Goal: Task Accomplishment & Management: Manage account settings

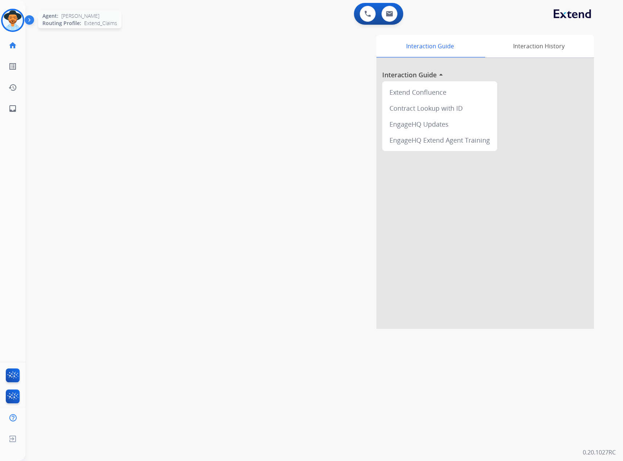
click at [18, 18] on img at bounding box center [13, 20] width 20 height 20
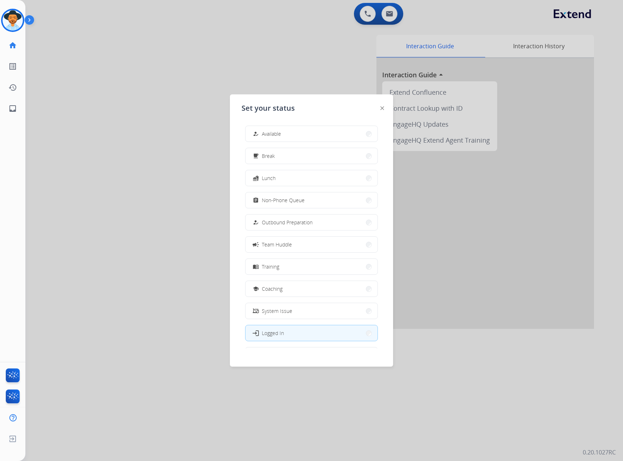
click at [293, 275] on div "how_to_reg Available free_breakfast Break fastfood Lunch assignment Non-Phone Q…" at bounding box center [312, 234] width 140 height 228
click at [293, 271] on button "menu_book Training" at bounding box center [312, 267] width 132 height 16
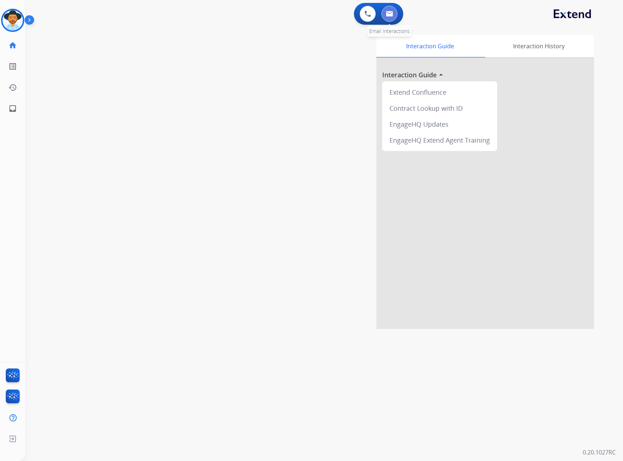
click at [387, 12] on img at bounding box center [389, 14] width 7 height 6
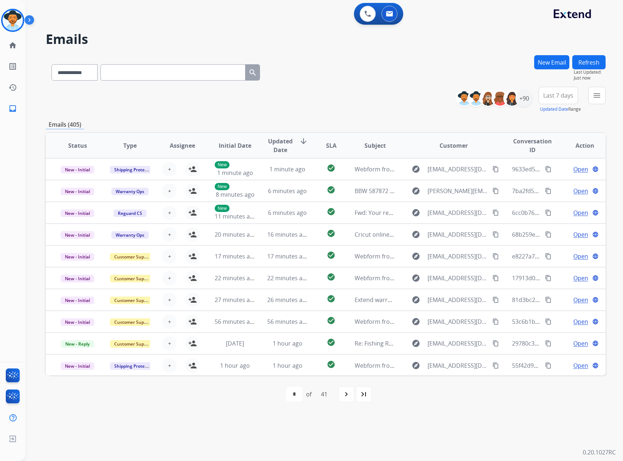
paste input "**********"
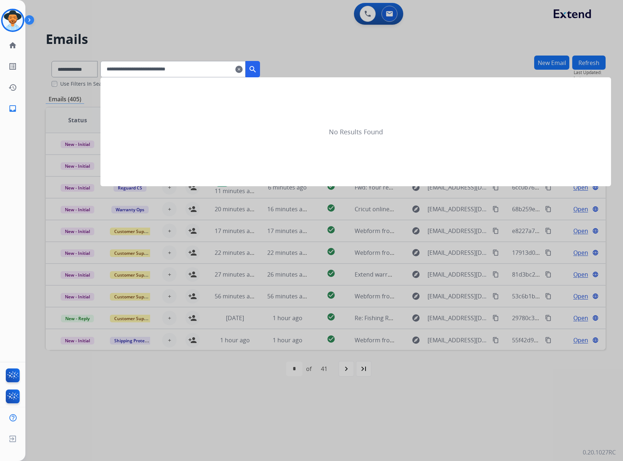
type input "**********"
click at [260, 73] on button "search" at bounding box center [253, 69] width 15 height 16
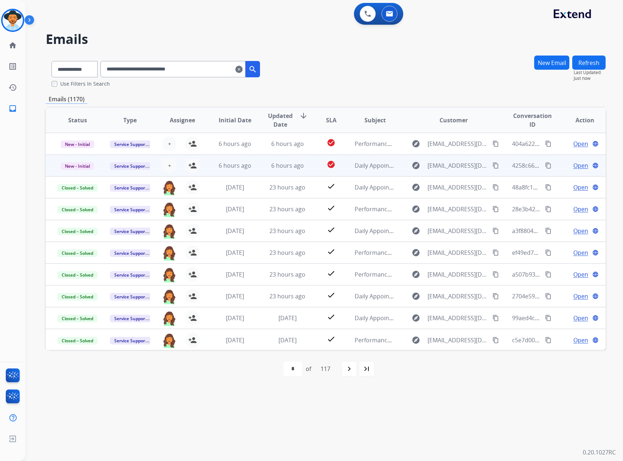
click at [573, 163] on span "Open" at bounding box center [580, 165] width 15 height 9
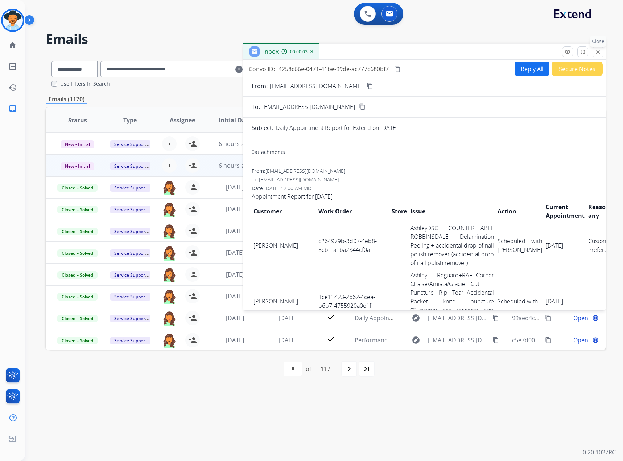
click at [600, 50] on mat-icon "close" at bounding box center [598, 52] width 7 height 7
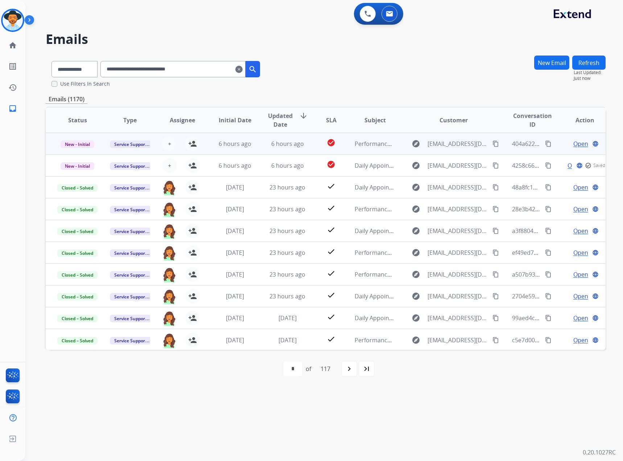
click at [573, 143] on span "Open" at bounding box center [580, 143] width 15 height 9
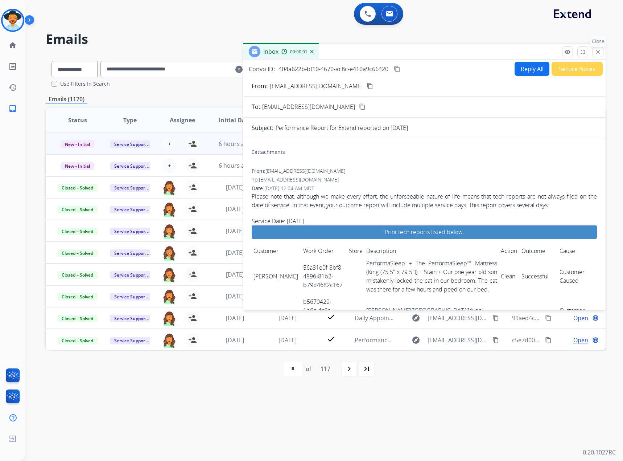
click at [600, 52] on mat-icon "close" at bounding box center [598, 52] width 7 height 7
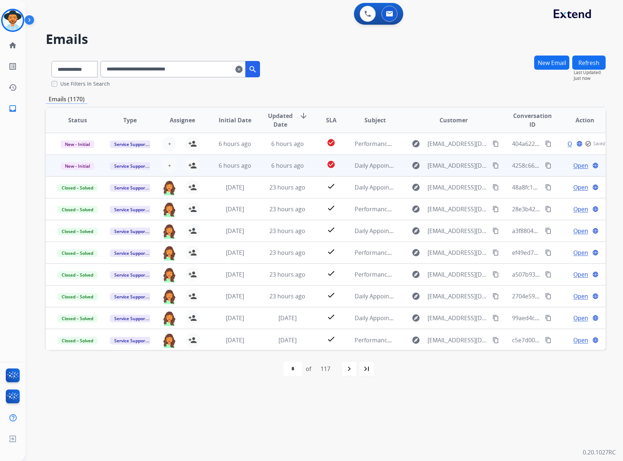
click at [573, 165] on span "Open" at bounding box center [580, 165] width 15 height 9
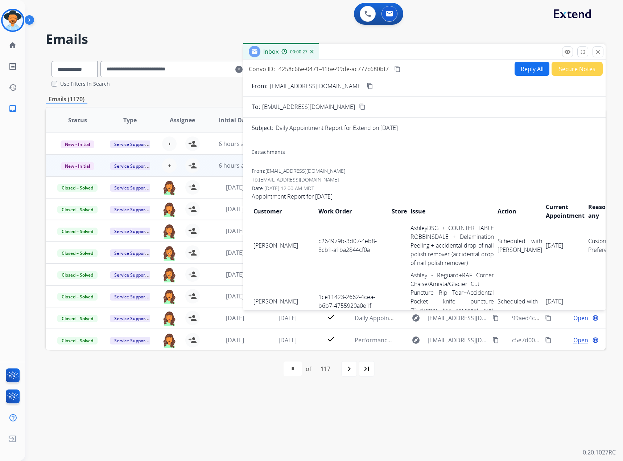
click at [398, 70] on mat-icon "content_copy" at bounding box center [397, 69] width 7 height 7
click at [280, 209] on th "Customer" at bounding box center [284, 211] width 65 height 21
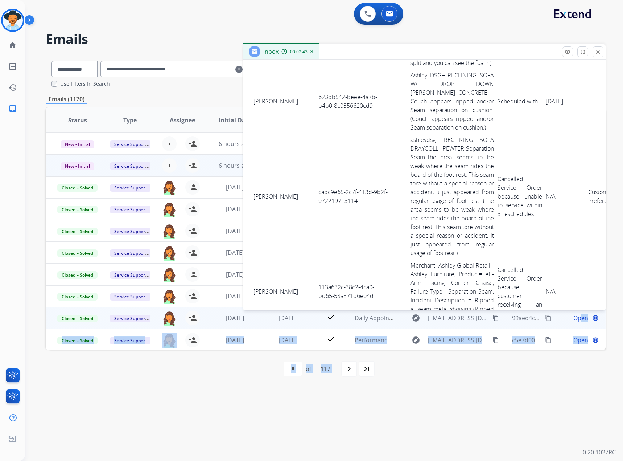
scroll to position [2347, 0]
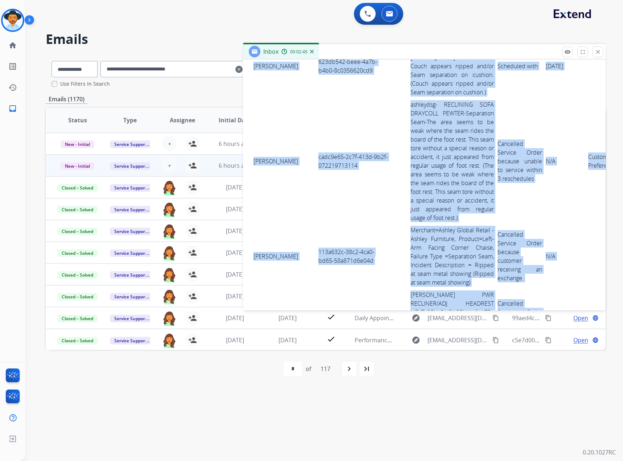
drag, startPoint x: 254, startPoint y: 209, endPoint x: 573, endPoint y: 239, distance: 319.9
copy table "Customer Work Order Store Issue Action Current Appointment Reason, if any Adam …"
click at [411, 355] on link "AshleyDSG+TABLE 6 CHAIRS SET SKEMPTON+Chip Crack+A piece of wood broke off the …" at bounding box center [452, 415] width 83 height 121
click at [337, 353] on td "998664fd-0995-4843-9396-251c786a1229" at bounding box center [353, 415] width 73 height 125
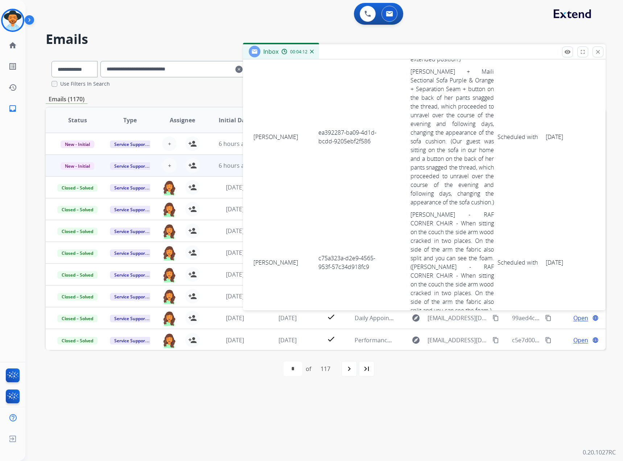
scroll to position [2067, 0]
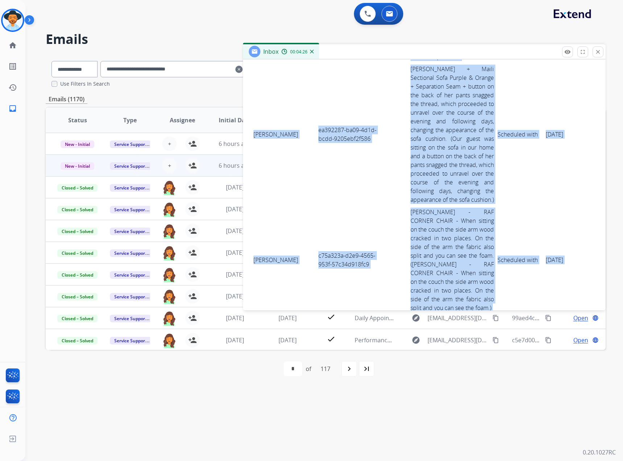
drag, startPoint x: 250, startPoint y: 219, endPoint x: 530, endPoint y: 231, distance: 279.6
click at [547, 378] on td "N/A" at bounding box center [565, 440] width 42 height 125
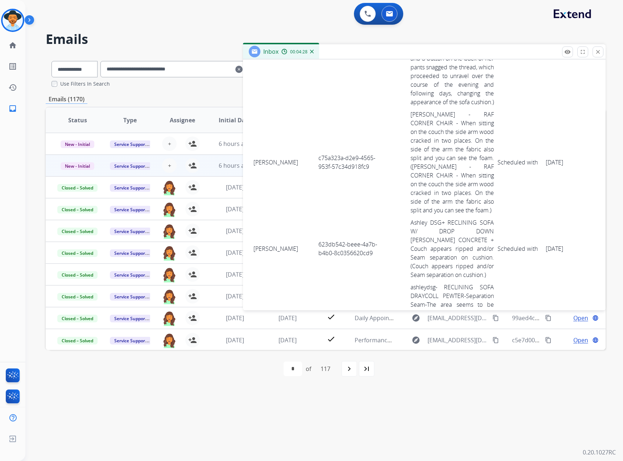
scroll to position [2176, 0]
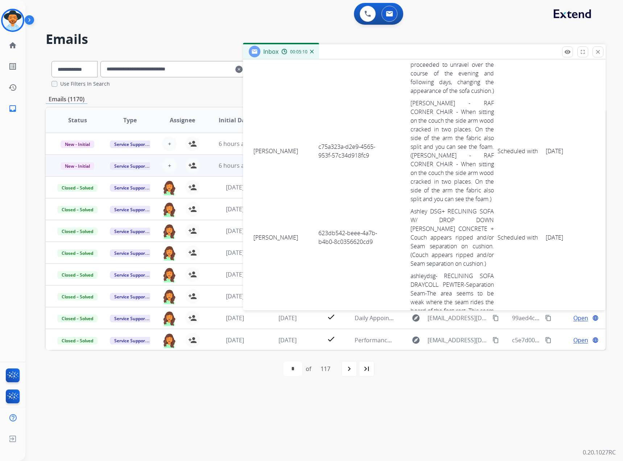
click at [600, 54] on mat-icon "close" at bounding box center [598, 52] width 7 height 7
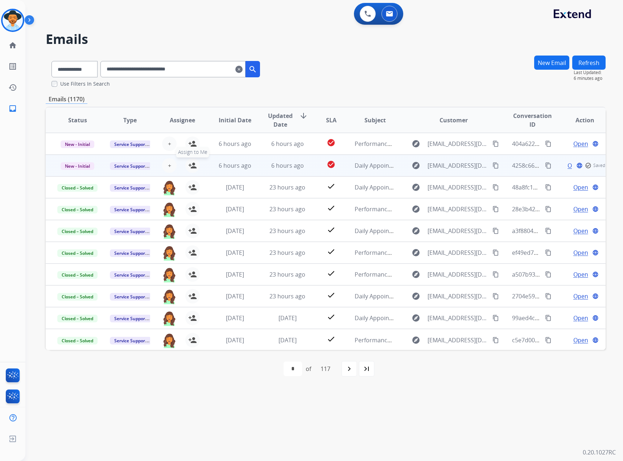
click at [189, 165] on mat-icon "person_add" at bounding box center [192, 165] width 9 height 9
drag, startPoint x: 78, startPoint y: 168, endPoint x: 70, endPoint y: 168, distance: 7.7
click at [70, 168] on span "New - Initial" at bounding box center [78, 166] width 34 height 8
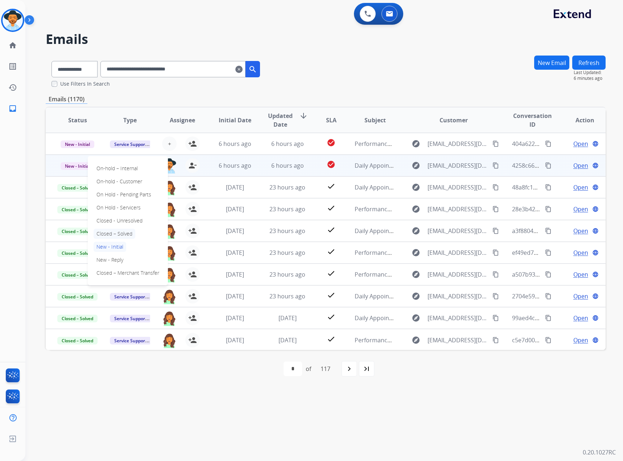
click at [106, 233] on p "Closed – Solved" at bounding box center [115, 233] width 42 height 10
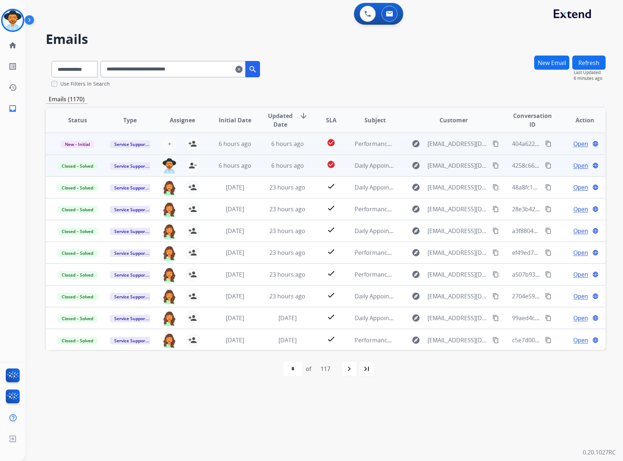
click at [566, 142] on div "Open language" at bounding box center [585, 143] width 41 height 9
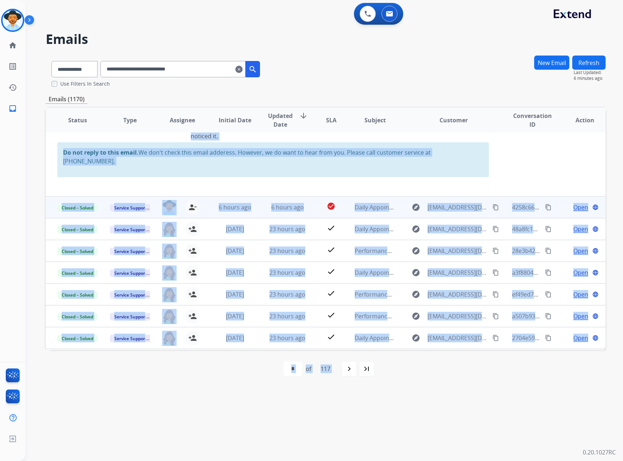
scroll to position [777, 0]
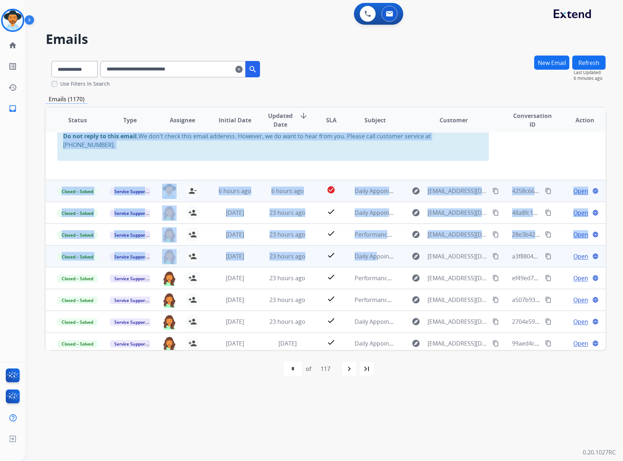
drag, startPoint x: 61, startPoint y: 165, endPoint x: 370, endPoint y: 231, distance: 315.8
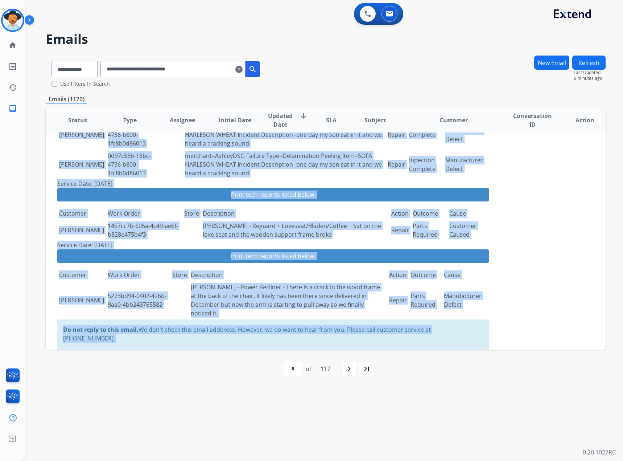
scroll to position [523, 0]
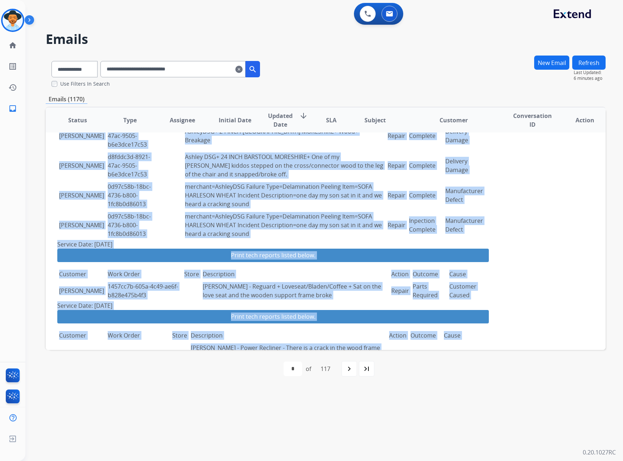
click at [556, 170] on table "Status Type Assignee Initial Date Updated Date arrow_downward SLA Subject Custo…" at bounding box center [326, 107] width 560 height 1046
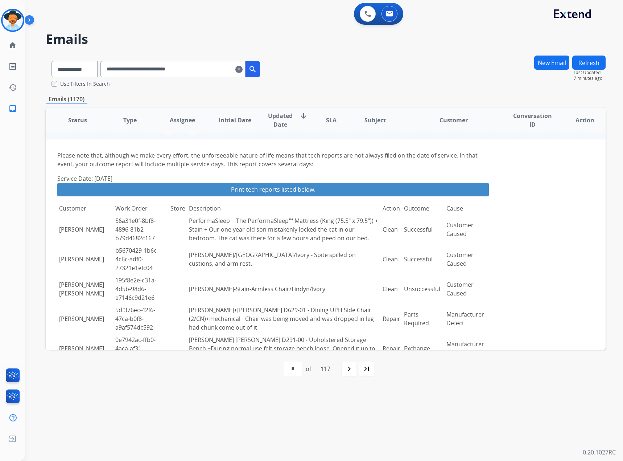
scroll to position [0, 0]
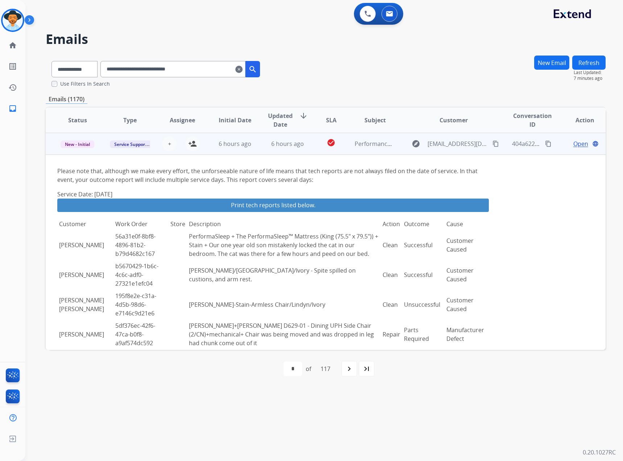
click at [573, 146] on span "Open" at bounding box center [580, 143] width 15 height 9
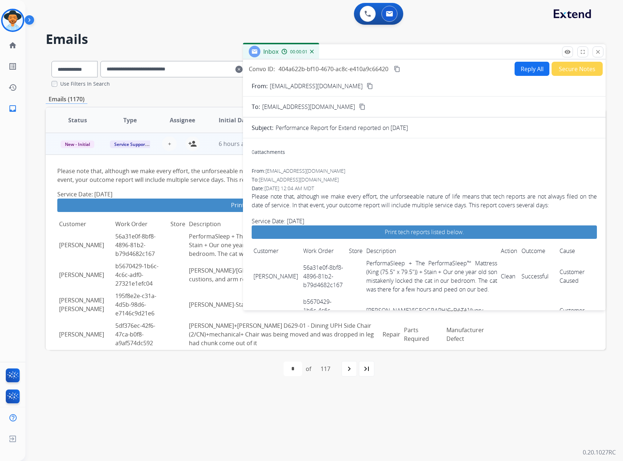
click at [397, 68] on mat-icon "content_copy" at bounding box center [397, 69] width 7 height 7
click at [397, 70] on mat-icon "content_copy" at bounding box center [397, 69] width 7 height 7
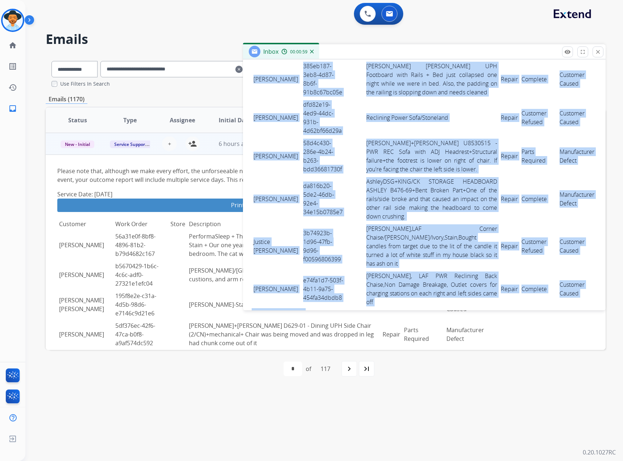
scroll to position [384, 0]
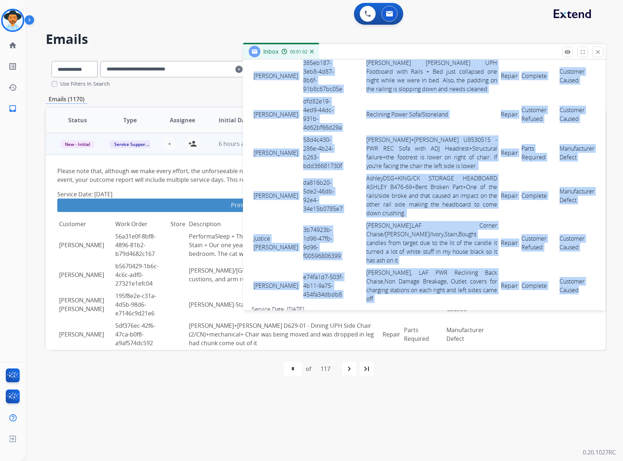
drag, startPoint x: 254, startPoint y: 165, endPoint x: 577, endPoint y: 285, distance: 345.5
click at [577, 285] on tbody "Milton Escobar 56a31e0f-8bf8-4896-81b2-b79d4682c167 PerformaSleep + The Perform…" at bounding box center [424, 89] width 345 height 432
copy tbody "Milton Escobar 56a31e0f-8bf8-4896-81b2-b79d4682c167 PerformaSleep + The Perform…"
click at [347, 172] on td at bounding box center [355, 195] width 17 height 47
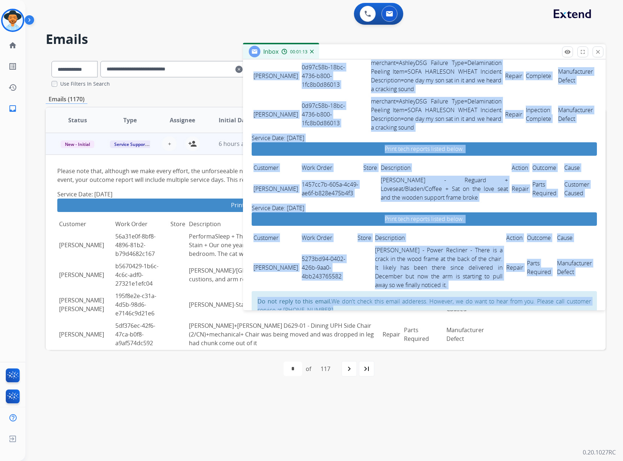
scroll to position [808, 0]
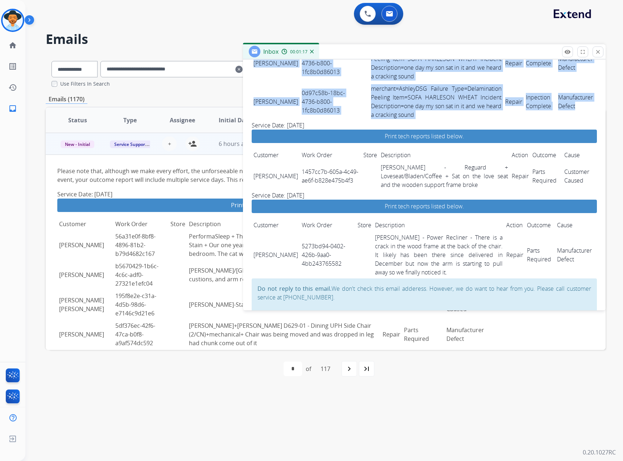
drag, startPoint x: 254, startPoint y: 136, endPoint x: 565, endPoint y: 94, distance: 314.4
click at [580, 94] on tbody "Merin Jose 02d040b2-6a97-44d1-946e-4287151bf229 AshleyDSG+QUEEN MEMORY FOAM SOF…" at bounding box center [424, 20] width 345 height 201
copy tbody "Merin Jose 02d040b2-6a97-44d1-946e-4287151bf229 AshleyDSG+QUEEN MEMORY FOAM SOF…"
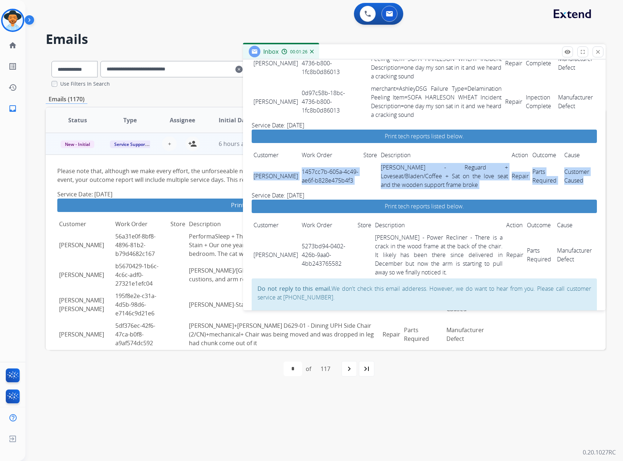
drag, startPoint x: 254, startPoint y: 152, endPoint x: 583, endPoint y: 162, distance: 328.8
click at [583, 162] on tr "Brent Huddleston 1457cc7b-605a-4c49-ae6f-b828e475b4f3 Ashley - Reguard + Lovese…" at bounding box center [424, 176] width 345 height 30
copy tr "Brent Huddleston 1457cc7b-605a-4c49-ae6f-b828e475b4f3 Ashley - Reguard + Lovese…"
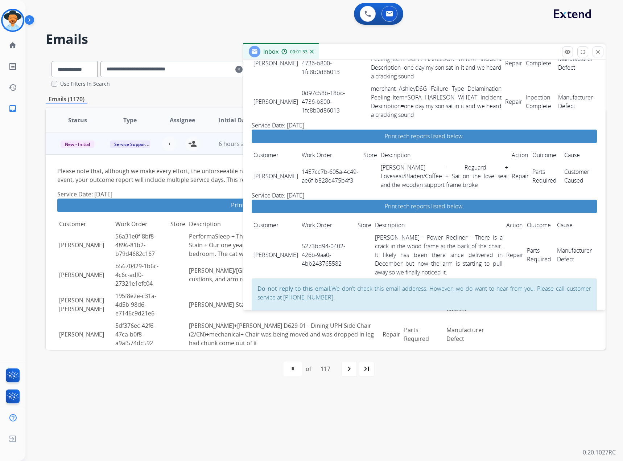
drag, startPoint x: 251, startPoint y: 233, endPoint x: 598, endPoint y: 241, distance: 347.5
click at [578, 234] on td "Manufacturer Defect" at bounding box center [576, 254] width 42 height 47
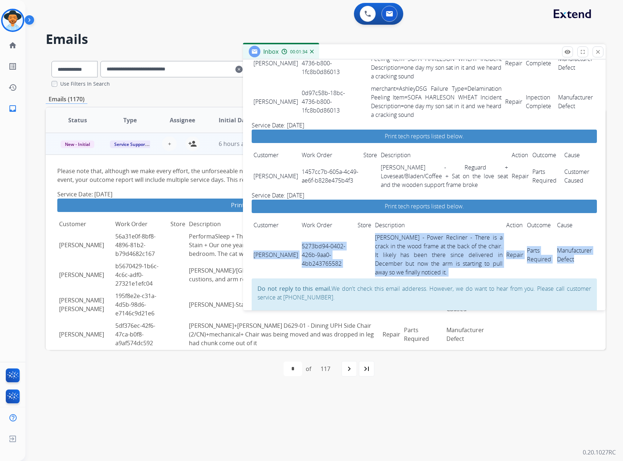
drag, startPoint x: 573, startPoint y: 239, endPoint x: 254, endPoint y: 226, distance: 319.8
click at [254, 231] on tr "James Conroy 5273bd94-0402-426b-9aa0-4bb243765582 Ashley - Power Recliner - The…" at bounding box center [424, 254] width 345 height 47
copy tr "James Conroy 5273bd94-0402-426b-9aa0-4bb243765582 Ashley - Power Recliner - The…"
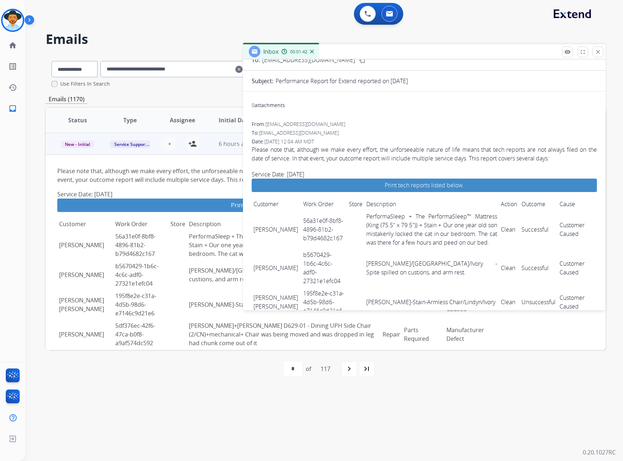
scroll to position [0, 0]
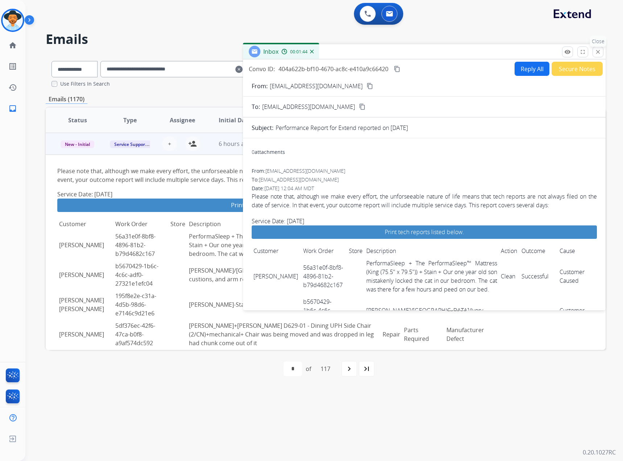
click at [598, 52] on mat-icon "close" at bounding box center [598, 52] width 7 height 7
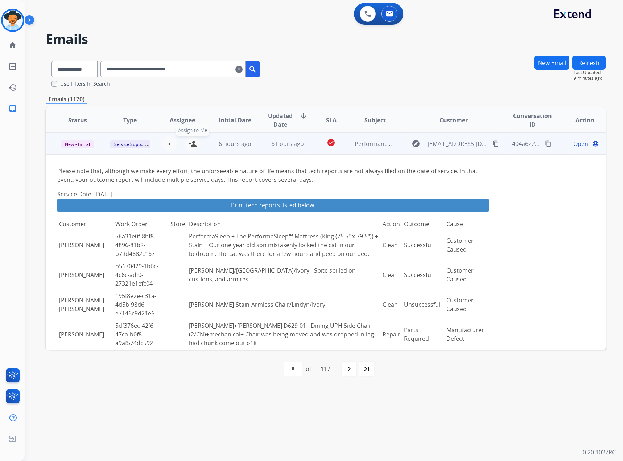
click at [192, 143] on mat-icon "person_add" at bounding box center [192, 143] width 9 height 9
click at [82, 145] on span "New - Initial" at bounding box center [78, 144] width 34 height 8
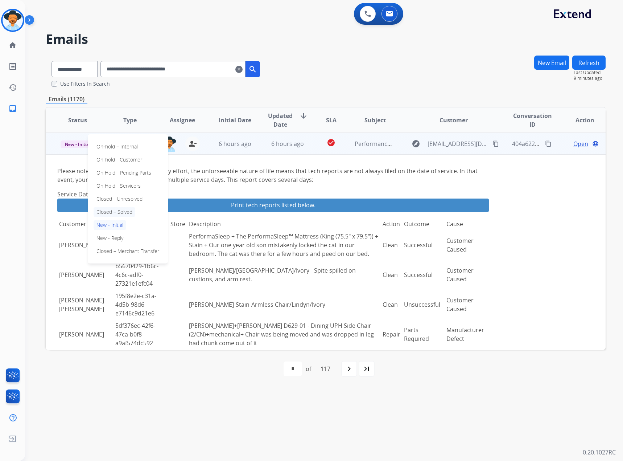
click at [102, 209] on p "Closed – Solved" at bounding box center [115, 212] width 42 height 10
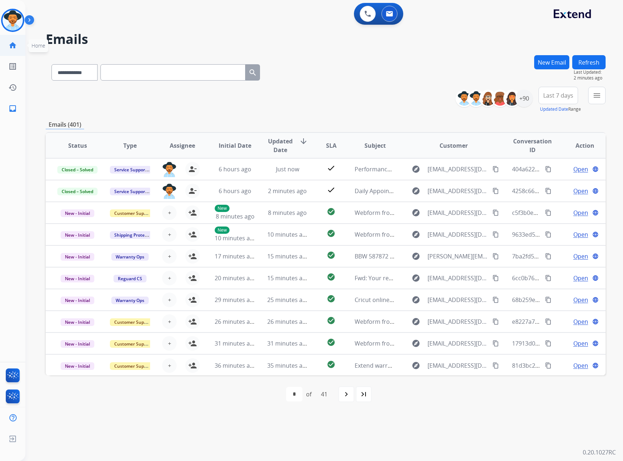
click at [14, 45] on mat-icon "home" at bounding box center [12, 45] width 9 height 9
